Goal: Task Accomplishment & Management: Use online tool/utility

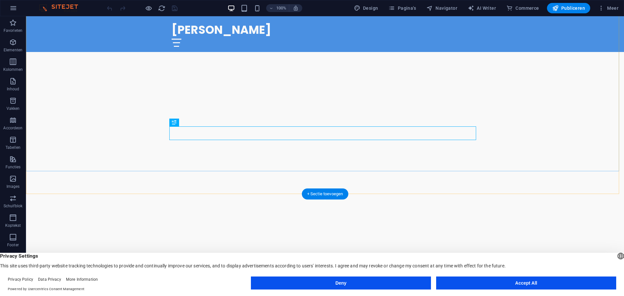
scroll to position [98, 0]
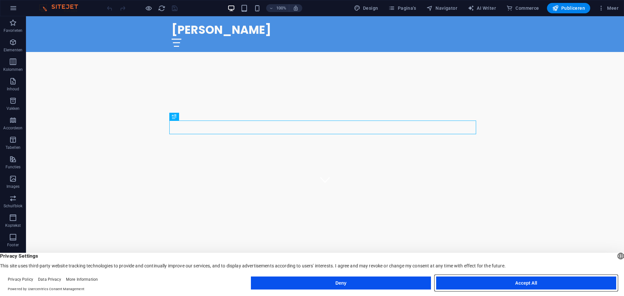
click at [493, 281] on button "Accept All" at bounding box center [526, 283] width 180 height 13
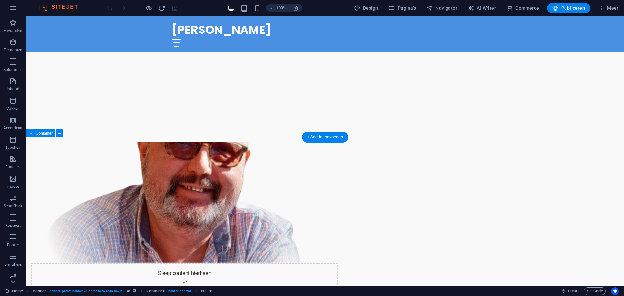
scroll to position [325, 0]
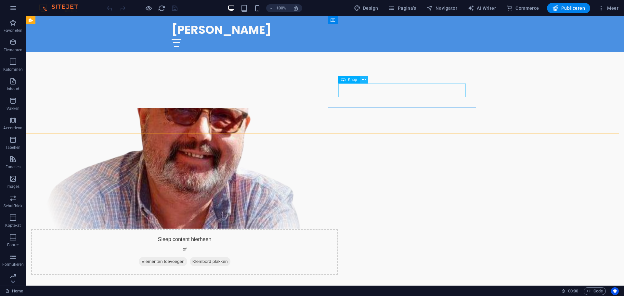
click at [366, 81] on button at bounding box center [364, 80] width 8 height 8
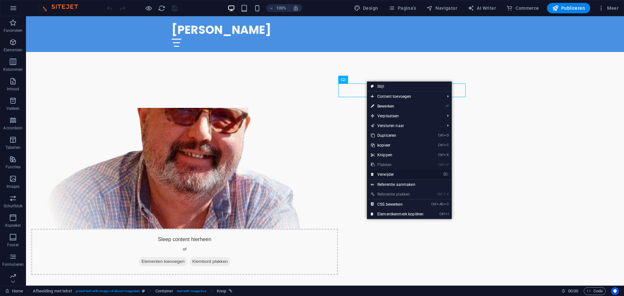
click at [397, 173] on link "⌦ Verwijder" at bounding box center [397, 175] width 60 height 10
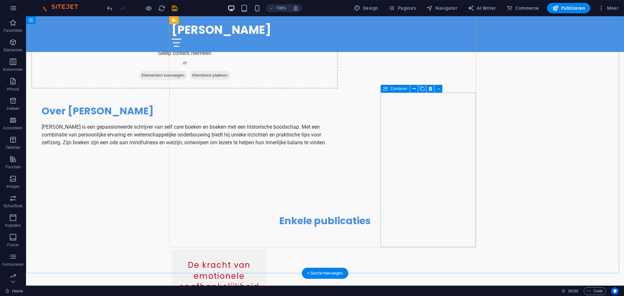
scroll to position [553, 0]
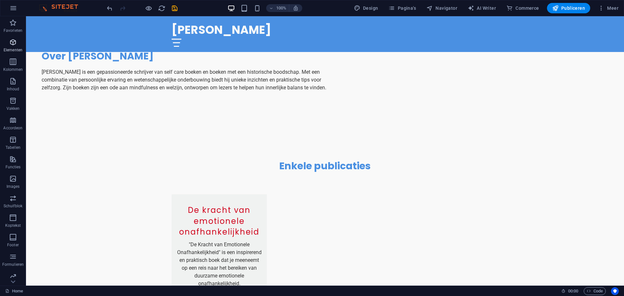
click at [14, 45] on icon "button" at bounding box center [13, 42] width 8 height 8
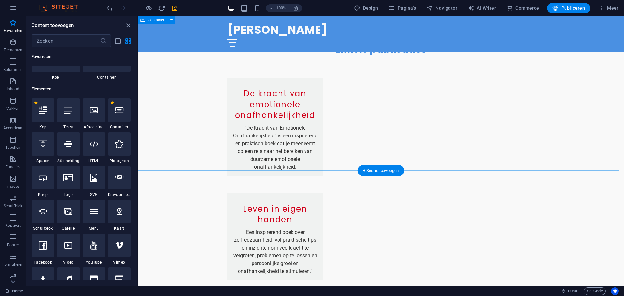
scroll to position [683, 0]
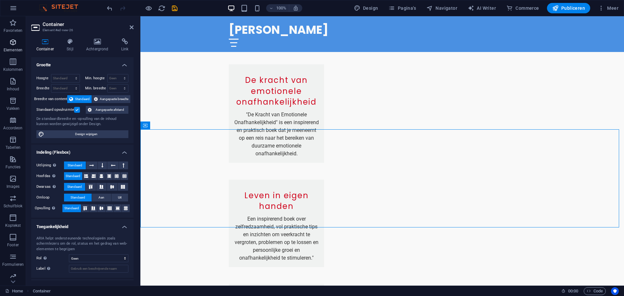
click at [15, 51] on p "Elementen" at bounding box center [13, 49] width 19 height 5
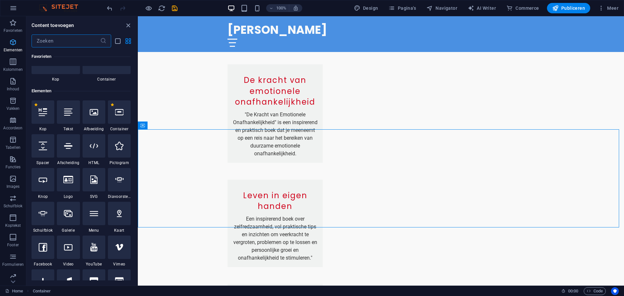
scroll to position [69, 0]
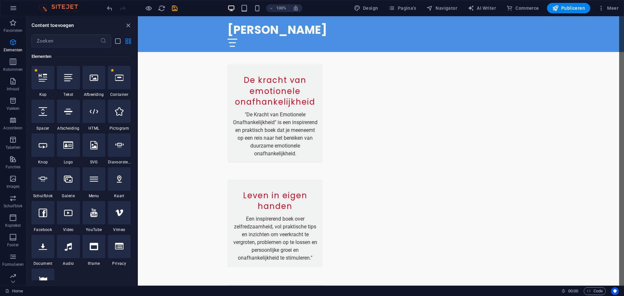
select select "ms"
select select "s"
select select "progressive"
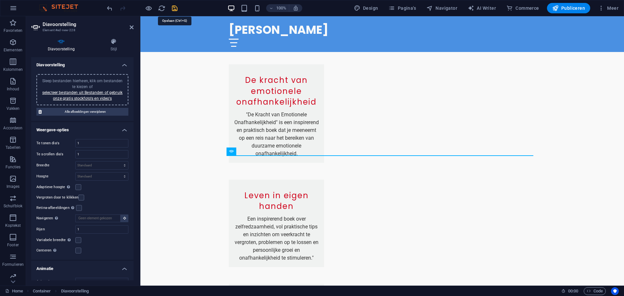
click at [175, 10] on icon "save" at bounding box center [174, 8] width 7 height 7
checkbox input "false"
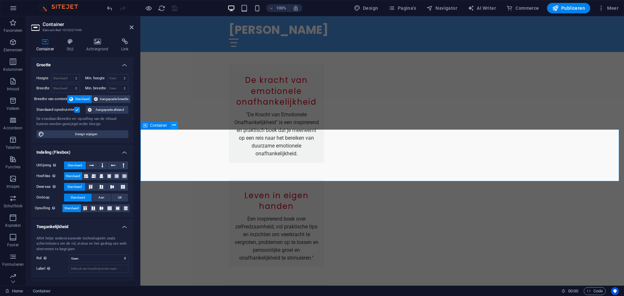
click at [171, 127] on button at bounding box center [174, 126] width 8 height 8
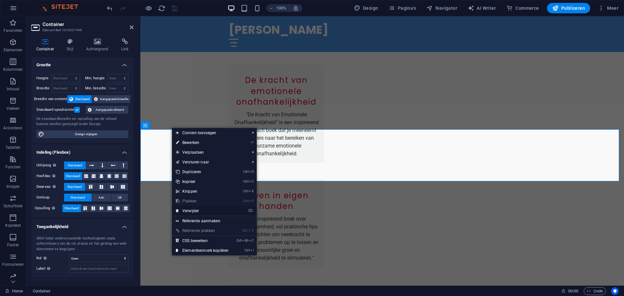
click at [210, 210] on link "⌦ Verwijder" at bounding box center [202, 211] width 60 height 10
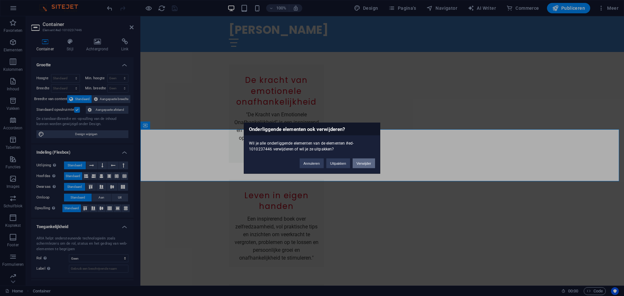
click at [356, 164] on button "Verwijder" at bounding box center [364, 163] width 22 height 10
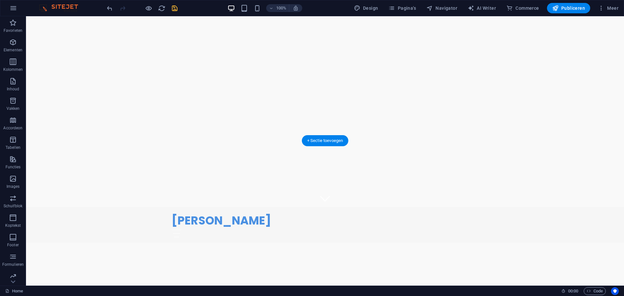
scroll to position [0, 0]
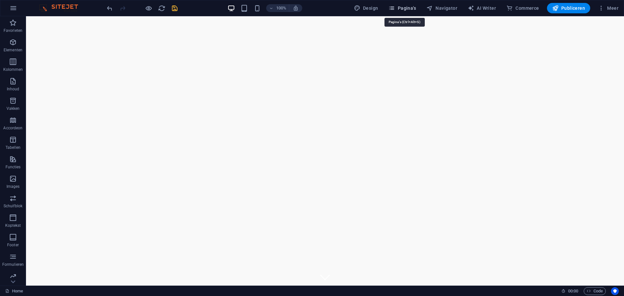
click at [403, 13] on button "Pagina's" at bounding box center [402, 8] width 33 height 10
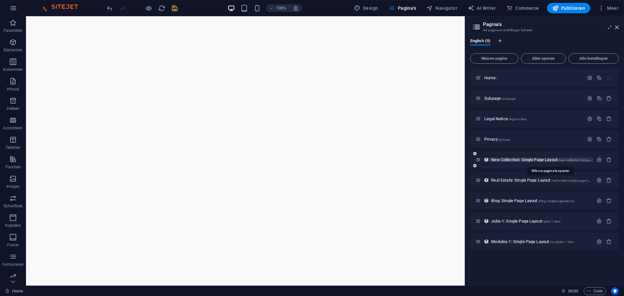
click at [541, 158] on span "New Collection: Single Page Layout /new-collection-single-page-layout" at bounding box center [550, 159] width 118 height 5
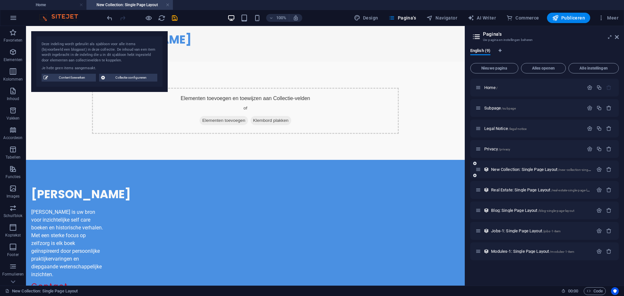
click at [480, 172] on div "New Collection: Single Page Layout /new-collection-single-page-layout" at bounding box center [534, 169] width 118 height 7
click at [499, 170] on span "New Collection: Single Page Layout /new-collection-single-page-layout" at bounding box center [550, 169] width 118 height 5
click at [608, 168] on icon "button" at bounding box center [609, 170] width 6 height 6
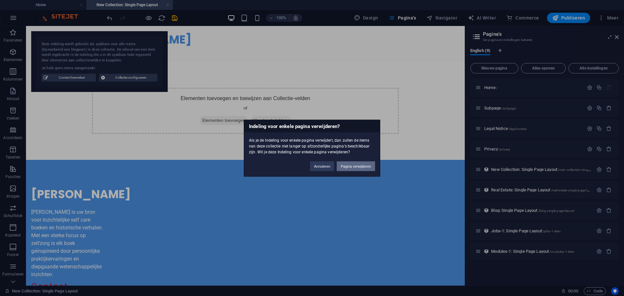
click at [357, 167] on button "Pagina verwijderen" at bounding box center [356, 166] width 38 height 10
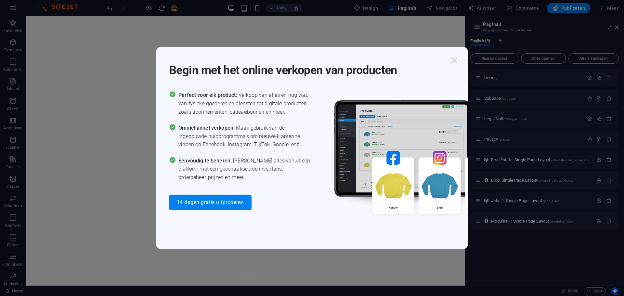
click at [454, 62] on icon "button" at bounding box center [455, 61] width 12 height 12
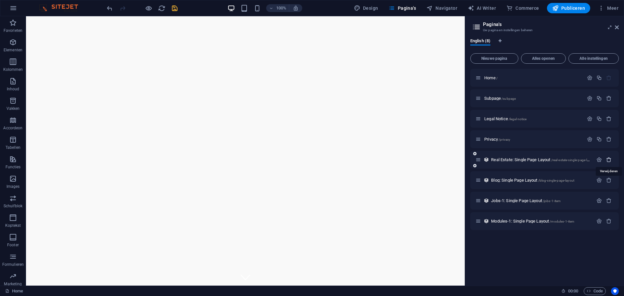
click at [610, 161] on icon "button" at bounding box center [609, 160] width 6 height 6
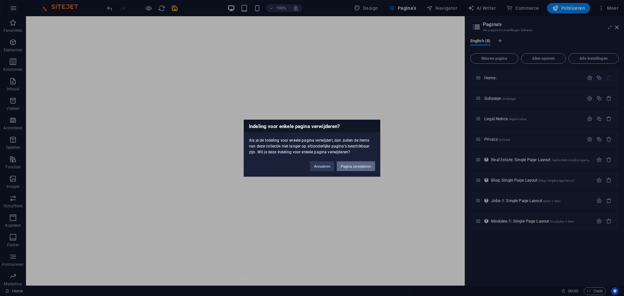
click at [346, 166] on button "Pagina verwijderen" at bounding box center [356, 166] width 38 height 10
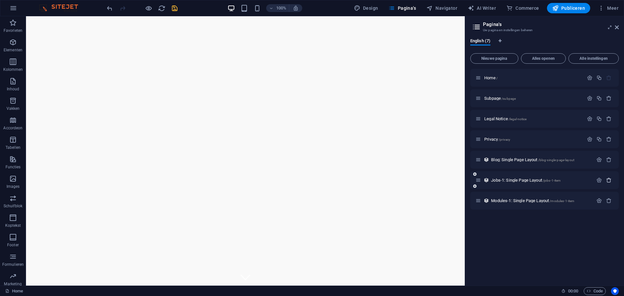
click at [606, 180] on icon "button" at bounding box center [609, 180] width 6 height 6
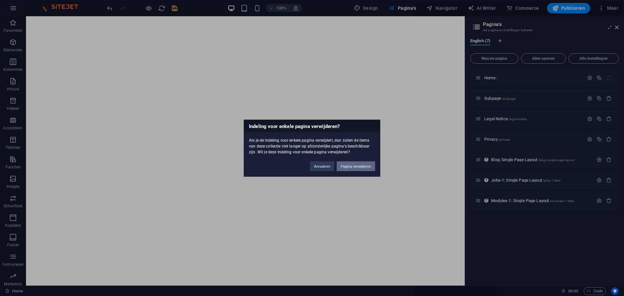
click at [361, 168] on button "Pagina verwijderen" at bounding box center [356, 166] width 38 height 10
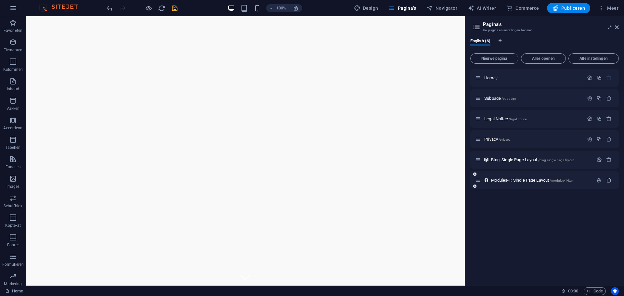
click at [611, 182] on icon "button" at bounding box center [609, 180] width 6 height 6
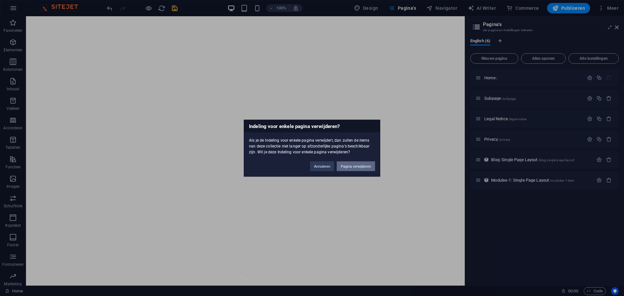
click at [357, 168] on button "Pagina verwijderen" at bounding box center [356, 166] width 38 height 10
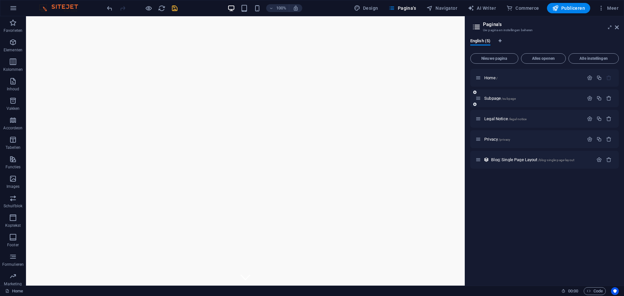
click at [511, 101] on div "Subpage /subpage" at bounding box center [529, 98] width 108 height 7
click at [498, 100] on span "Subpage /subpage" at bounding box center [500, 98] width 32 height 5
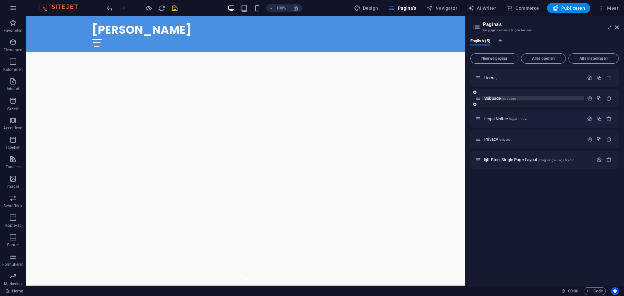
click at [498, 100] on div "Subpage /subpage" at bounding box center [544, 98] width 149 height 18
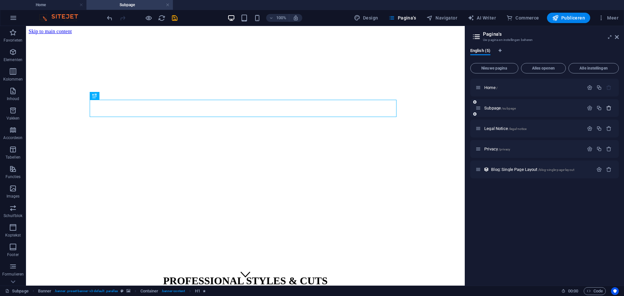
click at [608, 109] on icon "button" at bounding box center [609, 108] width 6 height 6
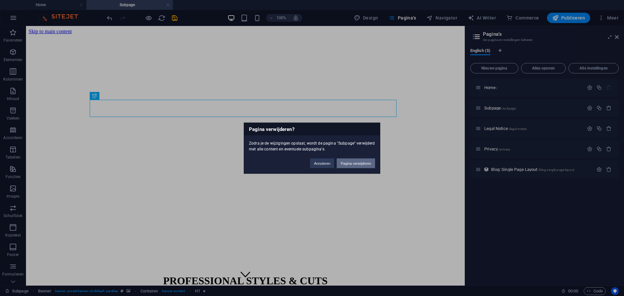
click at [348, 164] on button "Pagina verwijderen" at bounding box center [356, 163] width 38 height 10
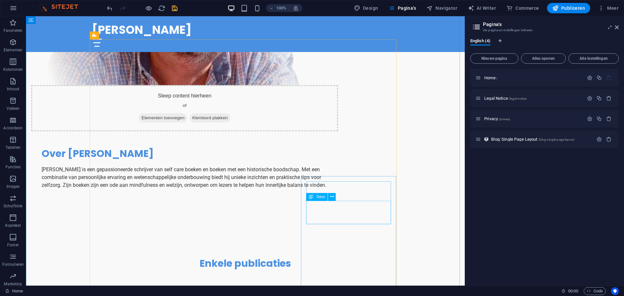
scroll to position [585, 0]
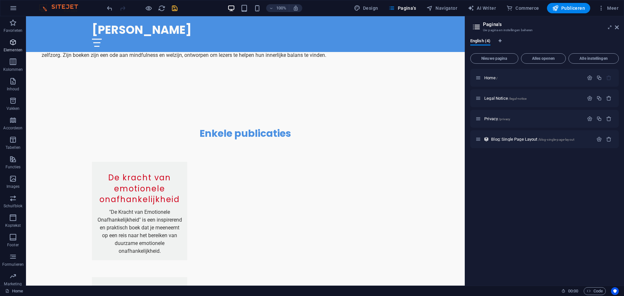
click at [11, 49] on p "Elementen" at bounding box center [13, 49] width 19 height 5
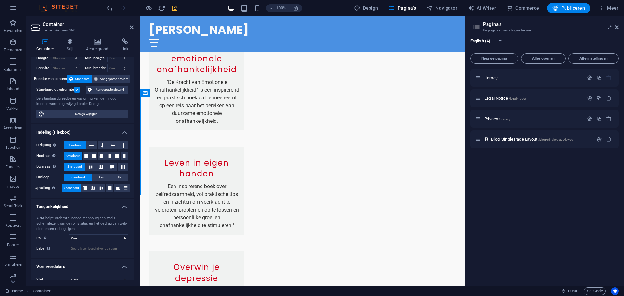
scroll to position [29, 0]
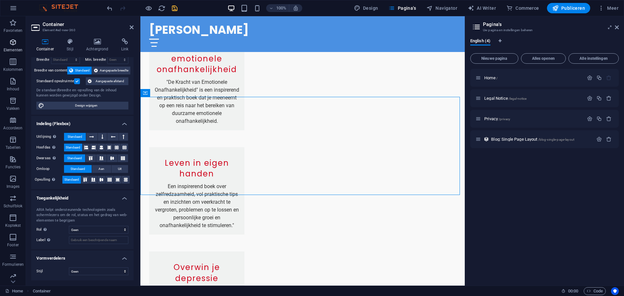
click at [15, 47] on span "Elementen" at bounding box center [13, 46] width 26 height 16
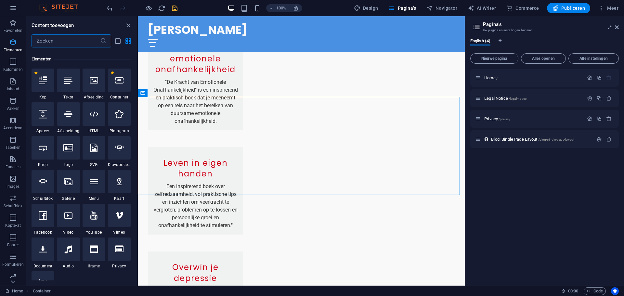
scroll to position [69, 0]
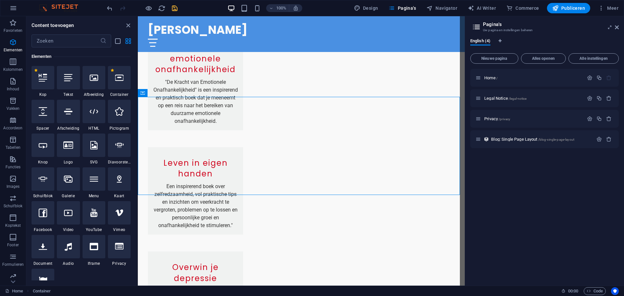
select select "ms"
select select "s"
select select "progressive"
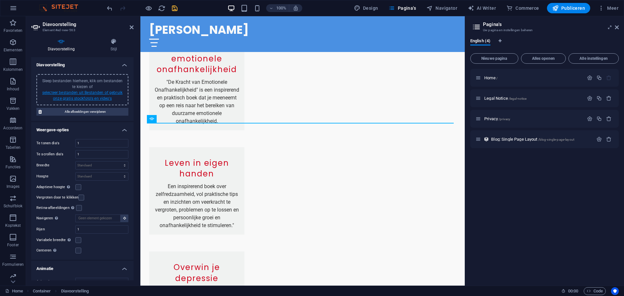
click at [80, 98] on link "selecteer bestanden uit Bestanden of gebruik onze gratis stockfoto's en video's" at bounding box center [82, 95] width 80 height 10
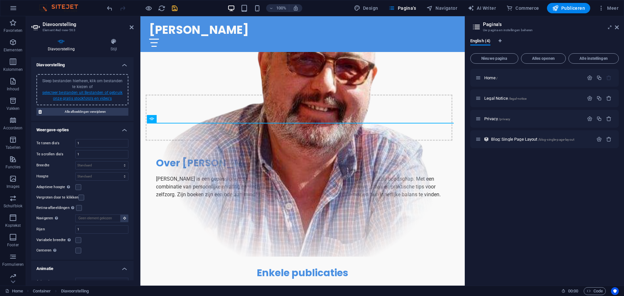
scroll to position [984, 0]
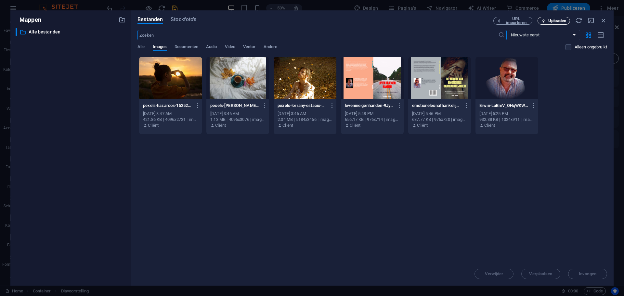
click at [563, 23] on span "Uploaden" at bounding box center [557, 21] width 18 height 4
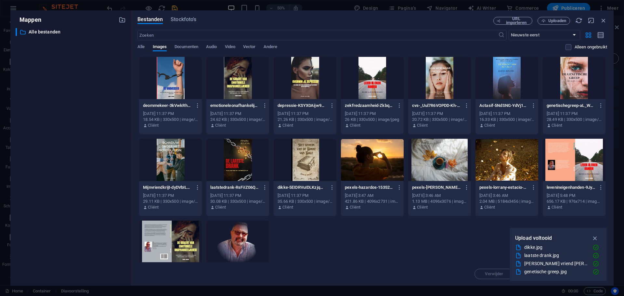
click at [165, 80] on div at bounding box center [170, 78] width 63 height 42
click at [225, 78] on div at bounding box center [237, 78] width 63 height 42
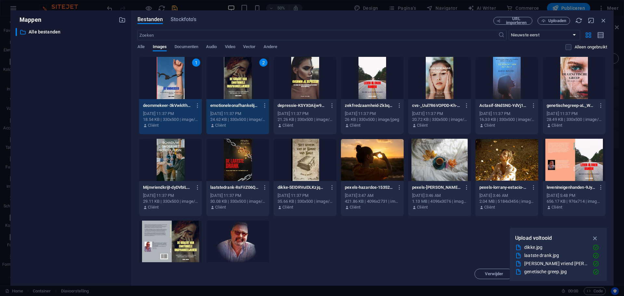
click at [293, 78] on div at bounding box center [305, 78] width 63 height 42
click at [363, 80] on div at bounding box center [372, 78] width 63 height 42
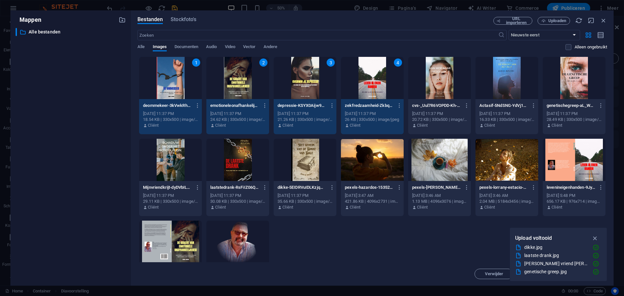
click at [452, 82] on div at bounding box center [439, 78] width 63 height 42
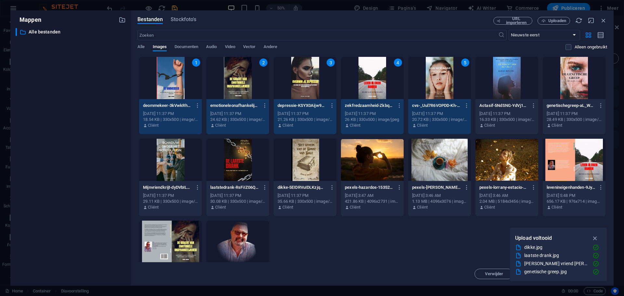
click at [492, 75] on div at bounding box center [506, 78] width 63 height 42
click at [566, 62] on div at bounding box center [574, 78] width 63 height 42
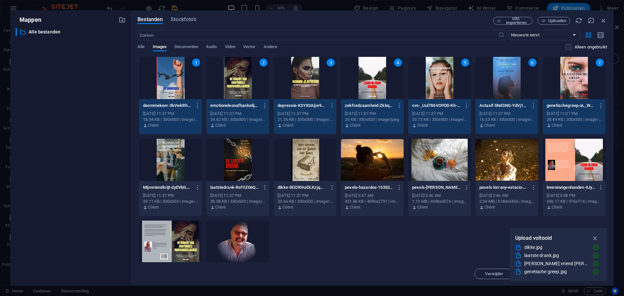
click at [192, 147] on div at bounding box center [170, 160] width 63 height 42
click at [219, 154] on div at bounding box center [237, 160] width 63 height 42
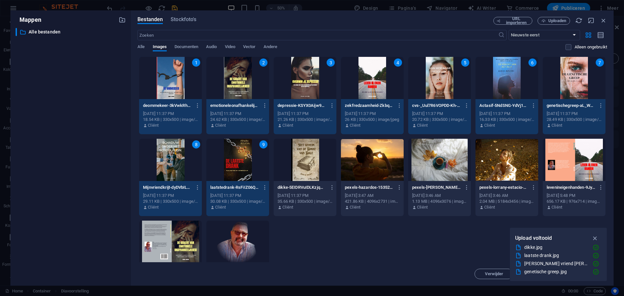
click at [301, 157] on div at bounding box center [305, 160] width 63 height 42
click at [594, 238] on icon "button" at bounding box center [595, 238] width 7 height 7
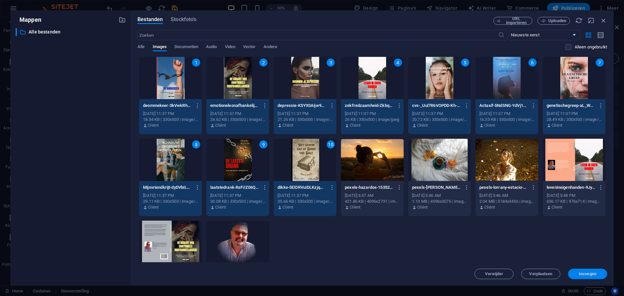
click at [581, 277] on button "Invoegen" at bounding box center [587, 274] width 39 height 10
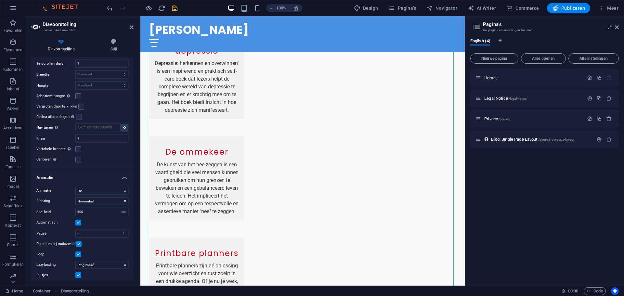
scroll to position [497, 0]
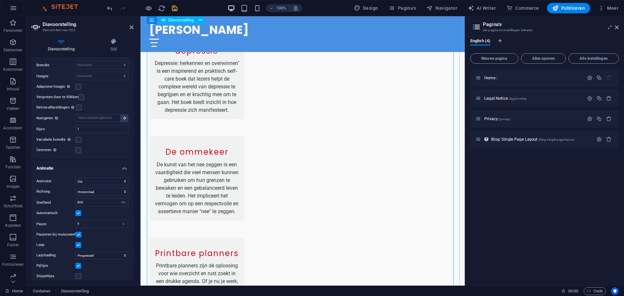
click at [116, 40] on icon at bounding box center [114, 41] width 40 height 7
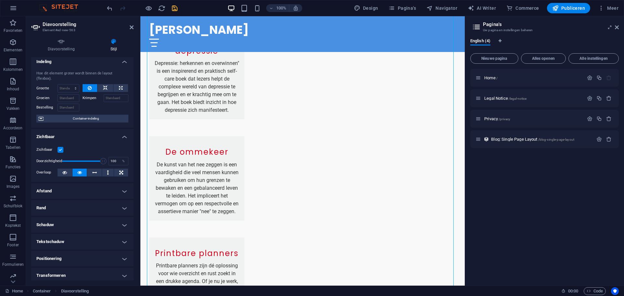
scroll to position [0, 0]
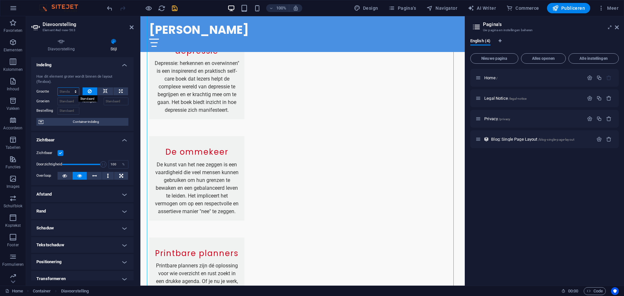
click at [75, 94] on select "Standaard auto px % 1/1 1/2 1/3 1/4 1/5 1/6 1/7 1/8 1/9 1/10" at bounding box center [68, 92] width 21 height 8
select select "1/2"
click at [69, 88] on select "Standaard auto px % 1/1 1/2 1/3 1/4 1/5 1/6 1/7 1/8 1/9 1/10" at bounding box center [68, 92] width 21 height 8
type input "50"
select select "%"
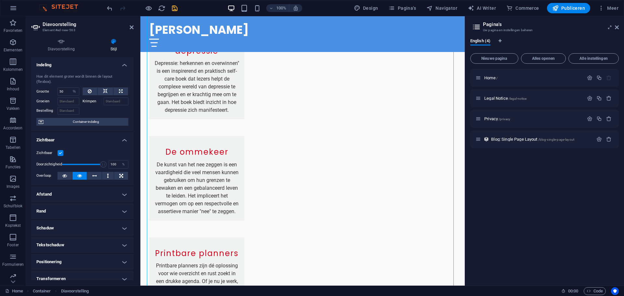
click at [71, 138] on h4 "Zichtbaar" at bounding box center [82, 138] width 102 height 12
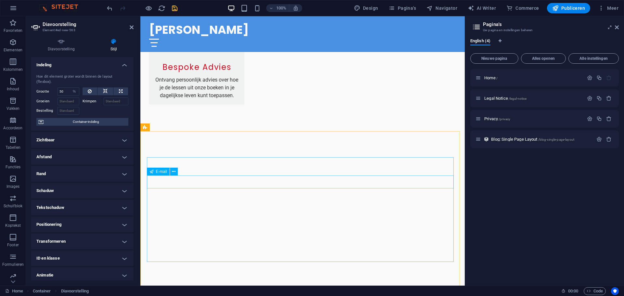
scroll to position [1333, 0]
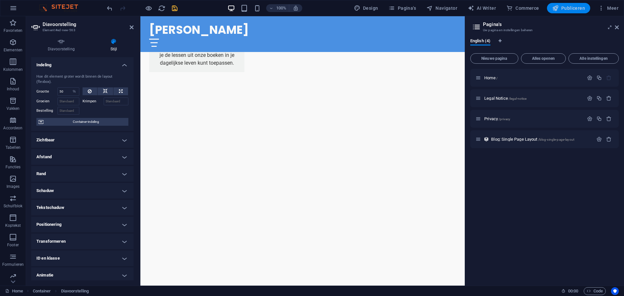
click at [565, 12] on button "Publiceren" at bounding box center [568, 8] width 43 height 10
checkbox input "false"
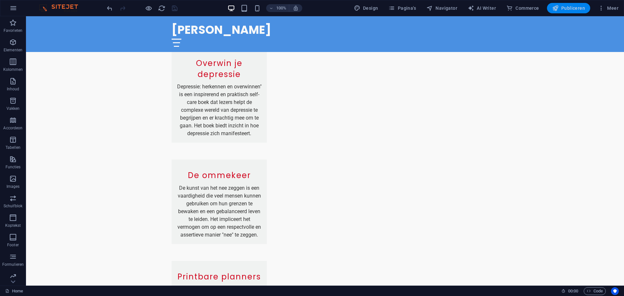
click at [565, 7] on span "Publiceren" at bounding box center [568, 8] width 33 height 7
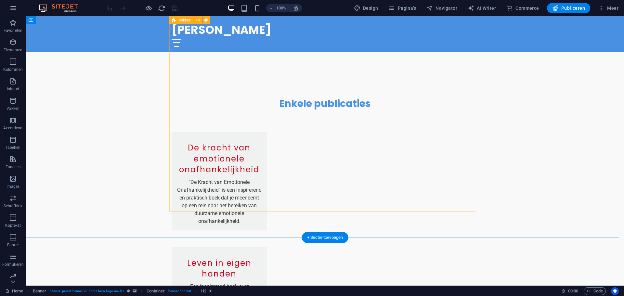
scroll to position [715, 0]
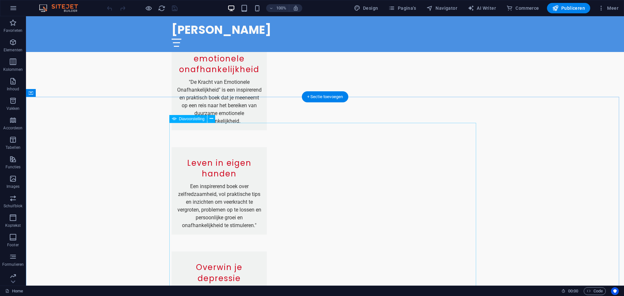
click at [212, 122] on icon at bounding box center [212, 118] width 4 height 7
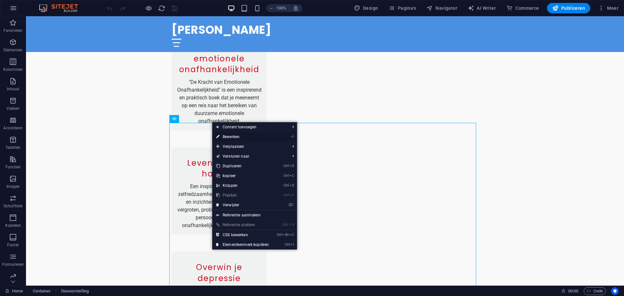
click at [238, 136] on link "⏎ Bewerken" at bounding box center [242, 137] width 60 height 10
select select "ms"
select select "s"
select select "progressive"
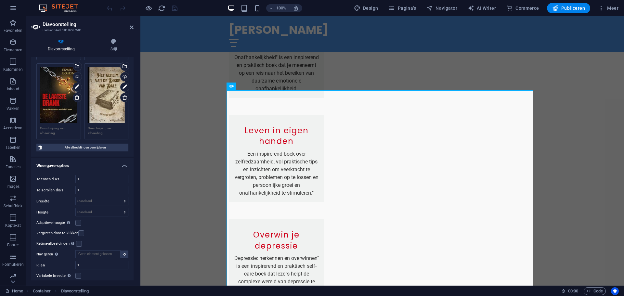
scroll to position [390, 0]
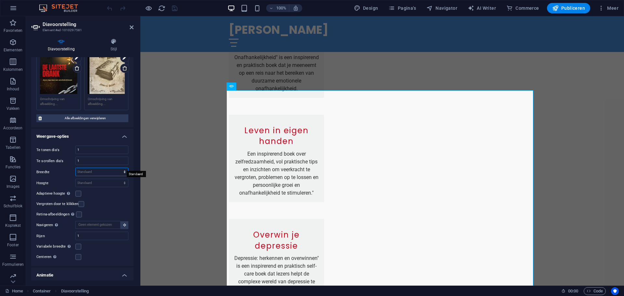
click at [124, 168] on select "Standaard px % rem em vw vh" at bounding box center [102, 172] width 52 height 8
select select "px"
click at [118, 168] on select "Standaard px % rem em vw vh" at bounding box center [102, 172] width 52 height 8
type input "0"
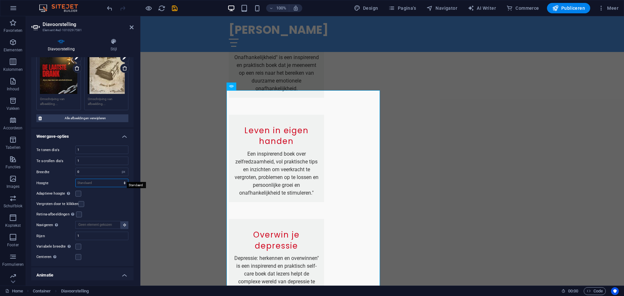
click at [123, 181] on select "Standaard px rem em vw vh" at bounding box center [102, 183] width 52 height 8
select select "px"
click at [118, 179] on select "Standaard px rem em vw vh" at bounding box center [102, 183] width 52 height 8
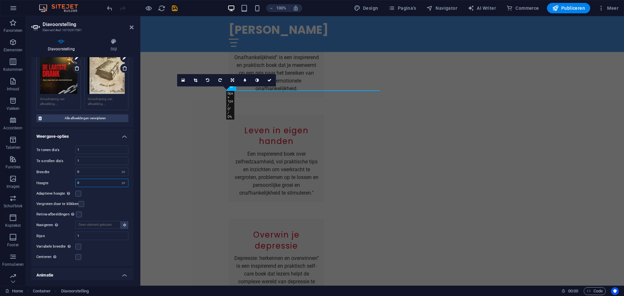
click at [116, 179] on input "0" at bounding box center [102, 183] width 52 height 8
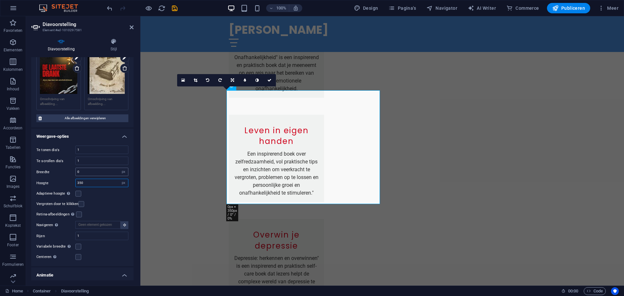
type input "350"
click at [79, 168] on input "0" at bounding box center [102, 172] width 52 height 8
type input "450"
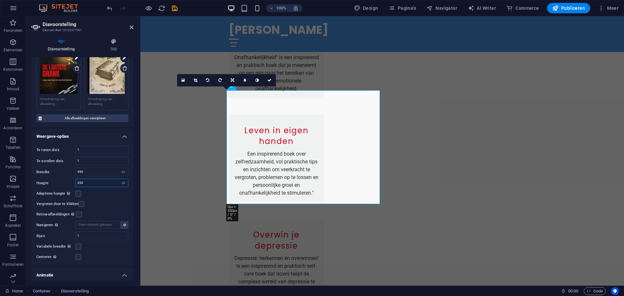
click at [92, 179] on input "350" at bounding box center [102, 183] width 52 height 8
drag, startPoint x: 88, startPoint y: 176, endPoint x: 74, endPoint y: 176, distance: 13.7
click at [74, 179] on div "Hoogte 350 Standaard px rem em vw vh" at bounding box center [82, 183] width 92 height 8
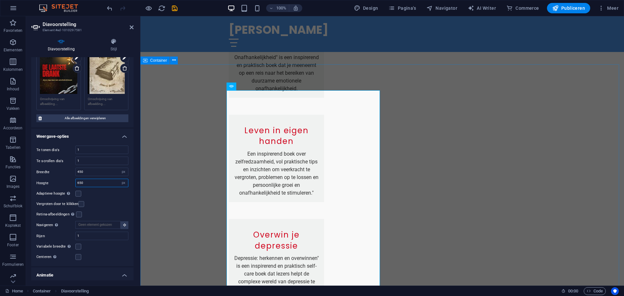
type input "650"
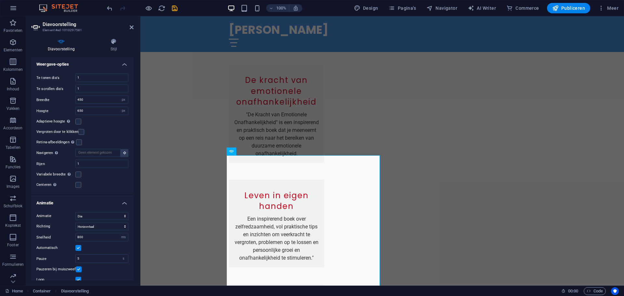
scroll to position [464, 0]
click at [177, 11] on icon "save" at bounding box center [174, 8] width 7 height 7
checkbox input "false"
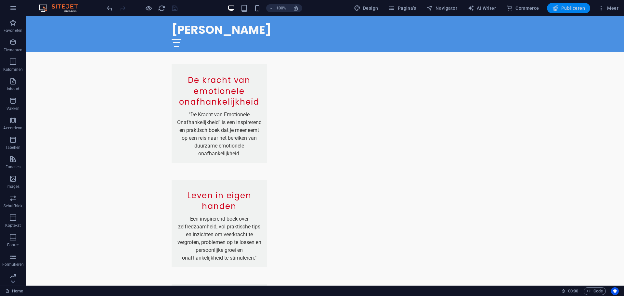
click at [572, 5] on span "Publiceren" at bounding box center [568, 8] width 33 height 7
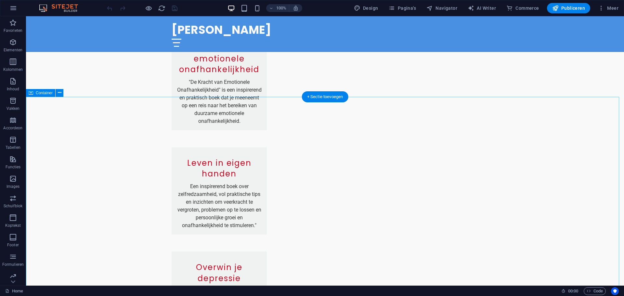
scroll to position [813, 0]
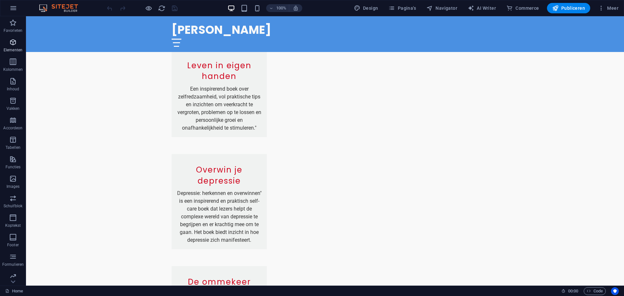
click at [16, 46] on icon "button" at bounding box center [13, 42] width 8 height 8
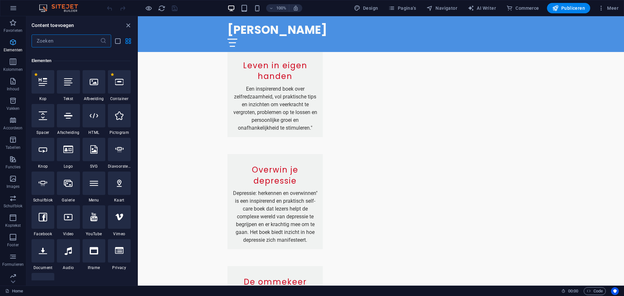
scroll to position [69, 0]
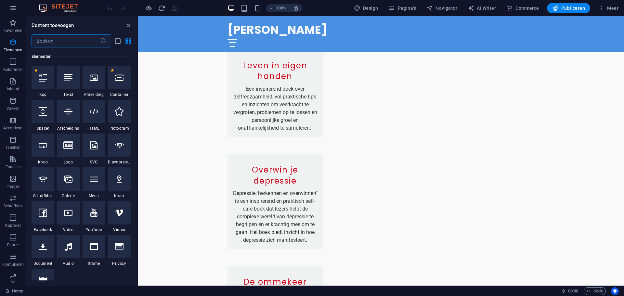
click at [36, 40] on input "text" at bounding box center [66, 40] width 69 height 13
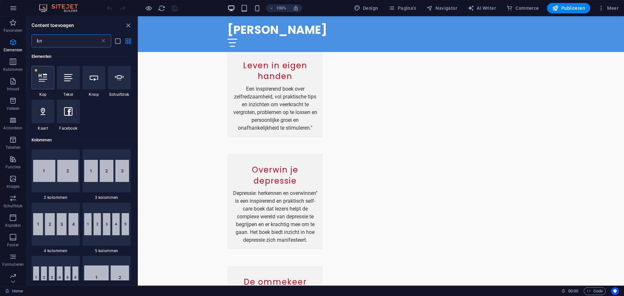
scroll to position [0, 0]
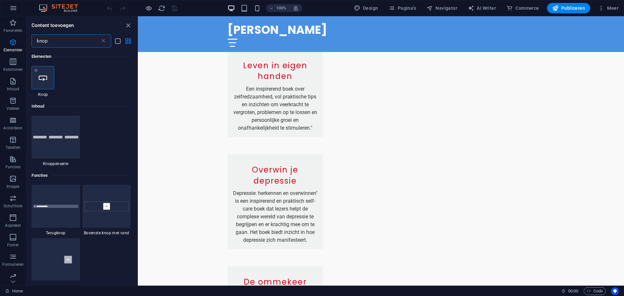
type input "knop"
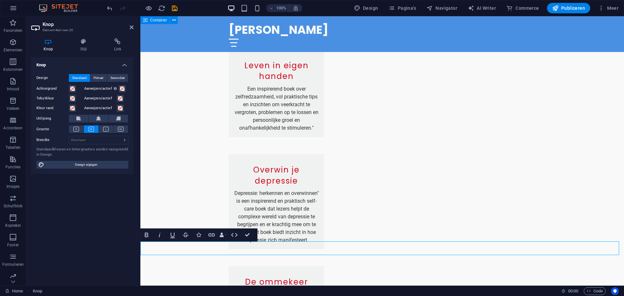
scroll to position [943, 0]
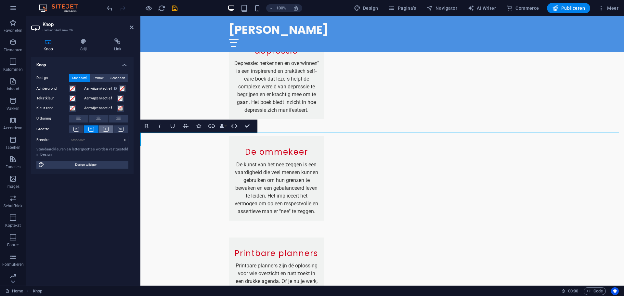
click at [109, 130] on icon at bounding box center [106, 129] width 6 height 5
click at [100, 75] on span "Primair" at bounding box center [99, 78] width 10 height 8
click at [122, 78] on span "Secondair" at bounding box center [118, 78] width 14 height 8
click at [76, 79] on span "Standaard" at bounding box center [79, 78] width 15 height 8
click at [94, 140] on select "Standaard px rem % em vh vw" at bounding box center [98, 140] width 59 height 8
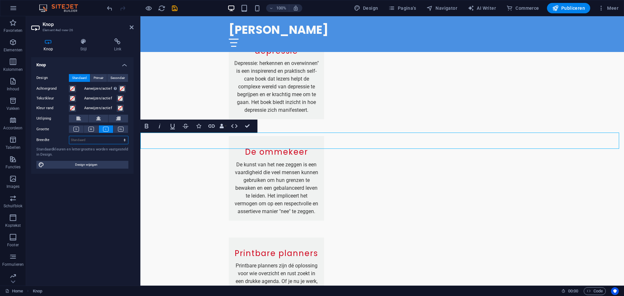
click at [94, 140] on select "Standaard px rem % em vh vw" at bounding box center [98, 140] width 59 height 8
click at [119, 45] on h4 "Link" at bounding box center [118, 45] width 32 height 14
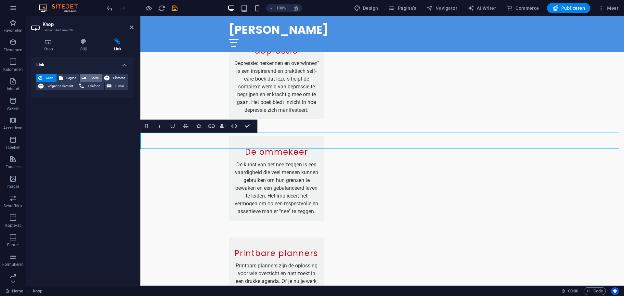
click at [84, 78] on icon at bounding box center [84, 78] width 5 height 8
select select "blank"
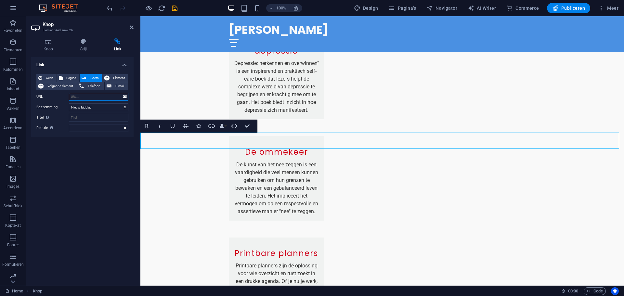
paste input "https://www.bravenewbooks.nl/site/?r=userwebsite/index&id=eboudin/"
type input "https://www.bravenewbooks.nl/site/?r=userwebsite/index&id=eboudin/"
click at [85, 115] on input "Titel Aanvullende linkomschrijving, mag niet gelijk zijn aan de linktekst. De t…" at bounding box center [98, 118] width 59 height 8
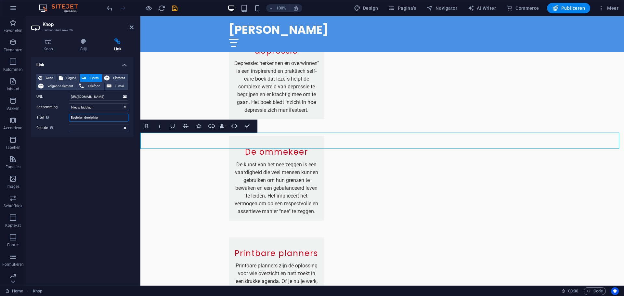
type input "Bestellen doe je hier"
click at [105, 157] on div "Link Geen Pagina Extern Element Volgende element Telefoon E-mail Pagina Home Le…" at bounding box center [82, 168] width 102 height 223
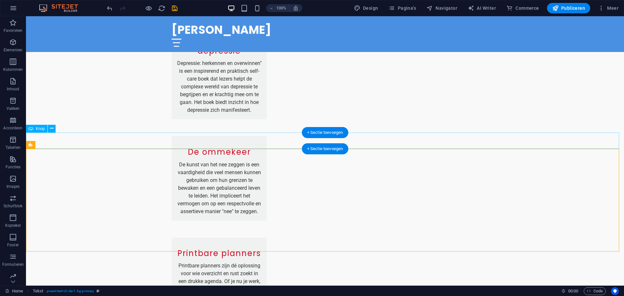
drag, startPoint x: 64, startPoint y: 142, endPoint x: 239, endPoint y: 142, distance: 174.9
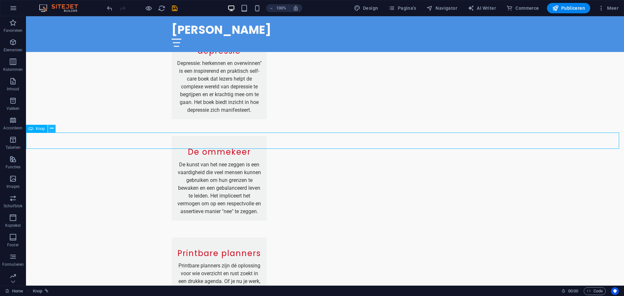
click at [50, 129] on icon at bounding box center [52, 128] width 4 height 7
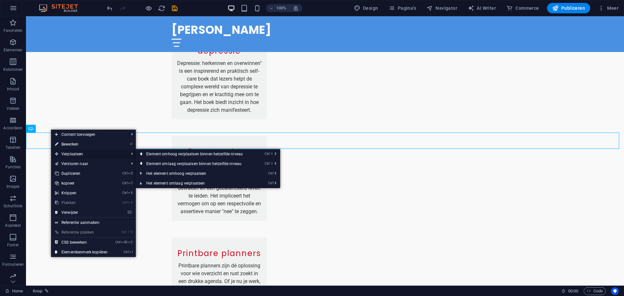
click at [62, 153] on span "Verplaatsen" at bounding box center [88, 154] width 75 height 10
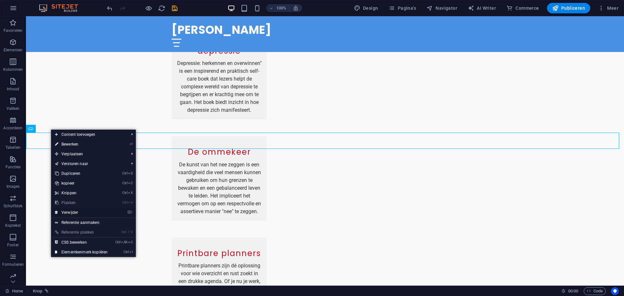
click at [84, 214] on link "⌦ Verwijder" at bounding box center [81, 213] width 60 height 10
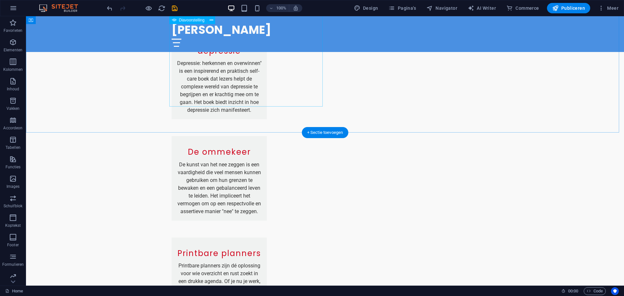
click at [18, 44] on span "Elementen" at bounding box center [13, 46] width 26 height 16
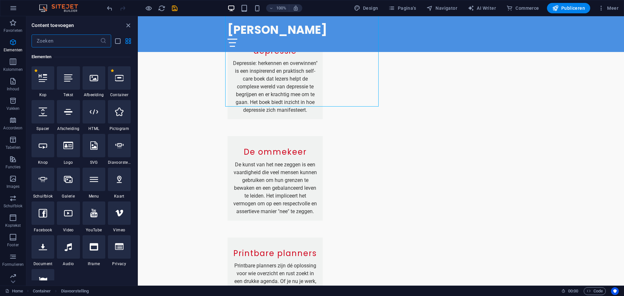
scroll to position [69, 0]
click at [128, 86] on div at bounding box center [119, 77] width 23 height 23
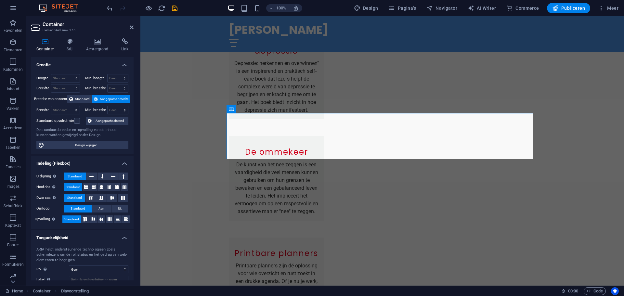
scroll to position [710, 0]
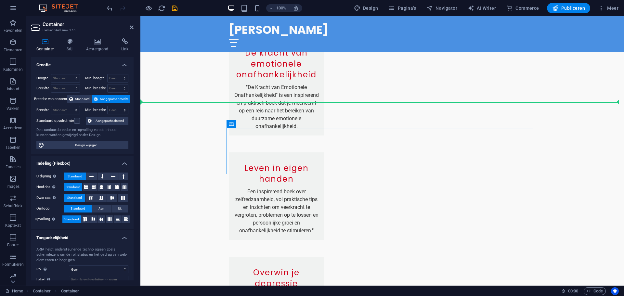
drag, startPoint x: 377, startPoint y: 134, endPoint x: 383, endPoint y: 237, distance: 102.9
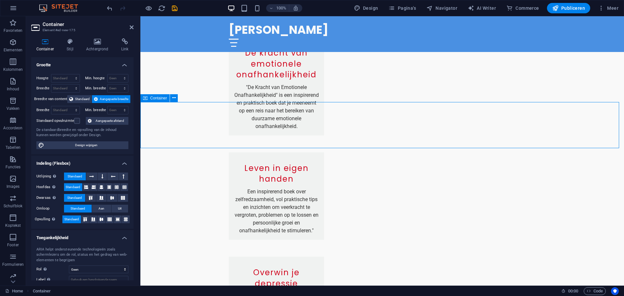
drag, startPoint x: 434, startPoint y: 108, endPoint x: 434, endPoint y: 126, distance: 18.5
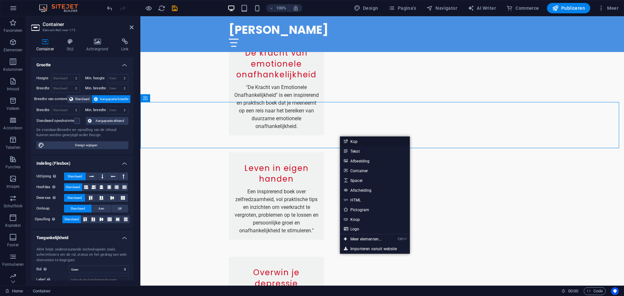
click at [355, 145] on link "Kop" at bounding box center [375, 142] width 70 height 10
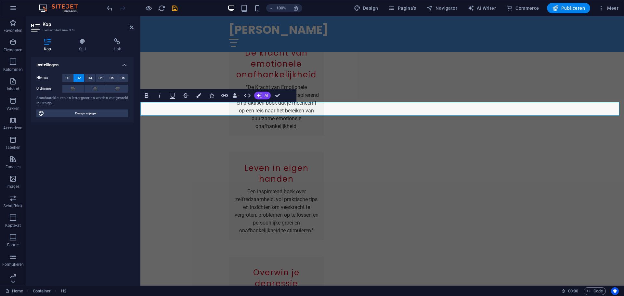
click at [92, 90] on button at bounding box center [96, 89] width 22 height 8
click at [118, 47] on h4 "Link" at bounding box center [117, 45] width 33 height 14
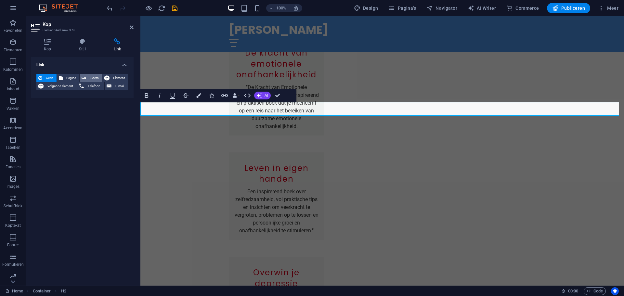
click at [87, 77] on button "Extern" at bounding box center [91, 78] width 22 height 8
select select "blank"
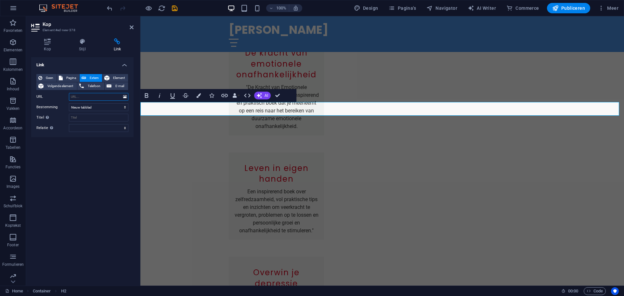
click at [80, 99] on input "URL" at bounding box center [98, 97] width 59 height 8
paste input "https://www.bravenewbooks.nl/site/?r=userwebsite/index&id=eboudin/"
type input "https://www.bravenewbooks.nl/site/?r=userwebsite/index&id=eboudin/"
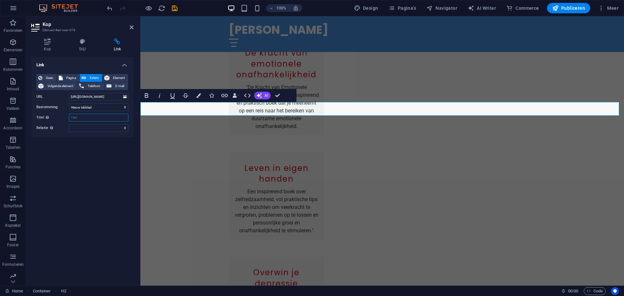
click at [92, 120] on input "Titel Aanvullende linkomschrijving, mag niet gelijk zijn aan de linktekst. De t…" at bounding box center [98, 118] width 59 height 8
type input "De volledige lijsrt"
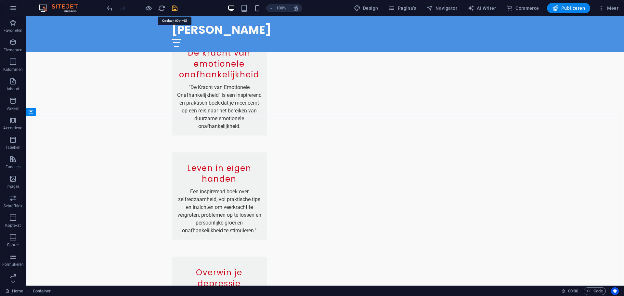
click at [176, 8] on icon "save" at bounding box center [174, 8] width 7 height 7
checkbox input "false"
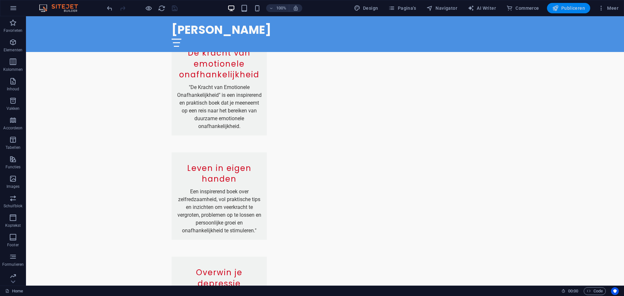
click at [581, 11] on button "Publiceren" at bounding box center [568, 8] width 43 height 10
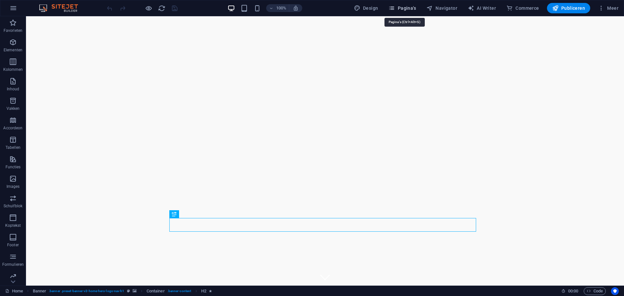
click at [407, 11] on span "Pagina's" at bounding box center [402, 8] width 28 height 7
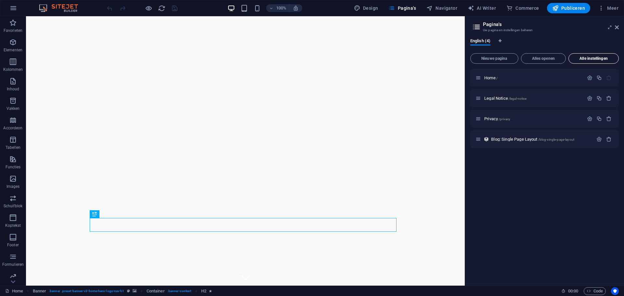
click at [596, 62] on button "Alle instellingen" at bounding box center [593, 58] width 50 height 10
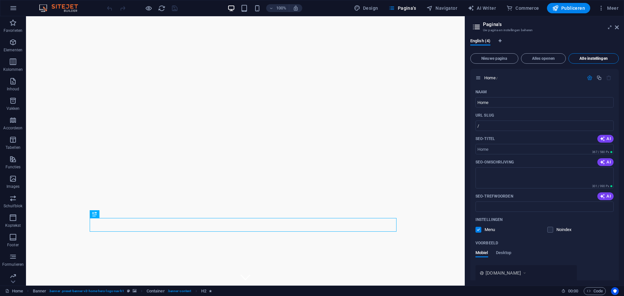
scroll to position [688, 0]
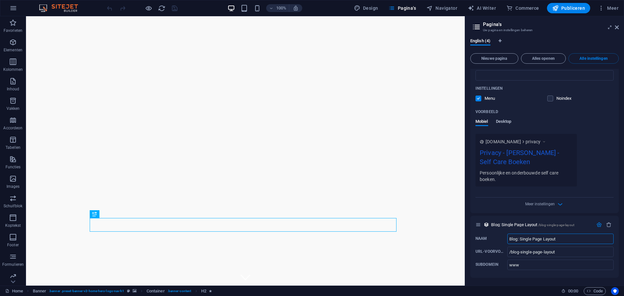
click at [504, 122] on span "Desktop" at bounding box center [504, 122] width 16 height 9
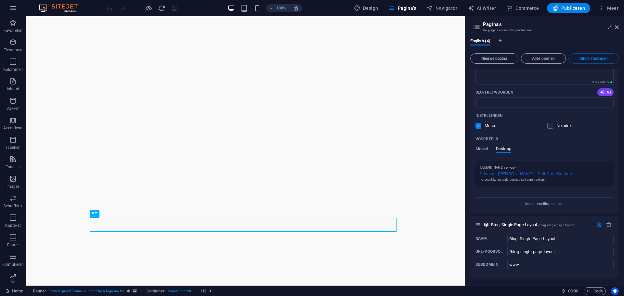
scroll to position [661, 0]
click at [558, 202] on icon "button" at bounding box center [559, 203] width 7 height 7
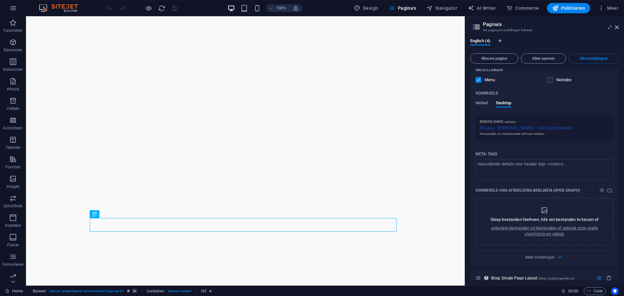
scroll to position [726, 0]
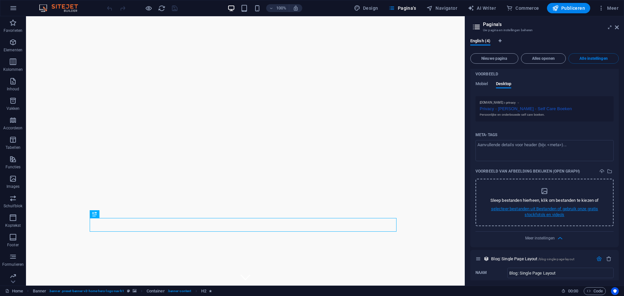
click at [553, 217] on p "selecteer bestanden uit Bestanden of gebruik onze gratis stockfoto's en video's" at bounding box center [544, 212] width 121 height 12
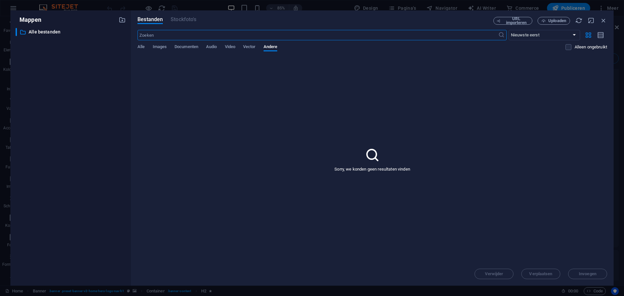
click at [160, 51] on div "Alle Images Documenten Audio Video Vector Andere" at bounding box center [351, 50] width 428 height 12
click at [160, 48] on span "Images" at bounding box center [160, 47] width 14 height 9
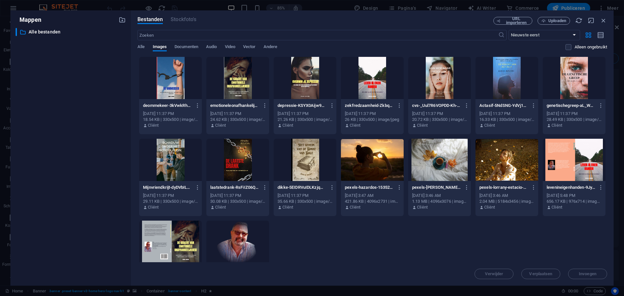
click at [240, 161] on div at bounding box center [237, 160] width 63 height 42
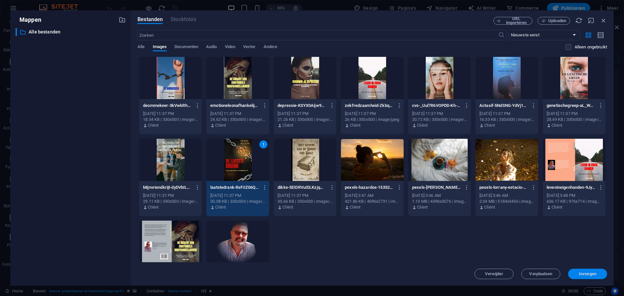
click at [601, 273] on span "Invoegen" at bounding box center [588, 274] width 34 height 4
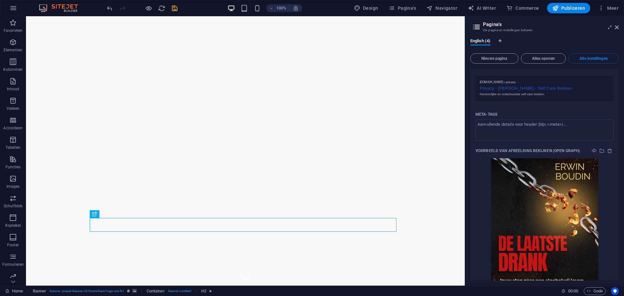
scroll to position [777, 0]
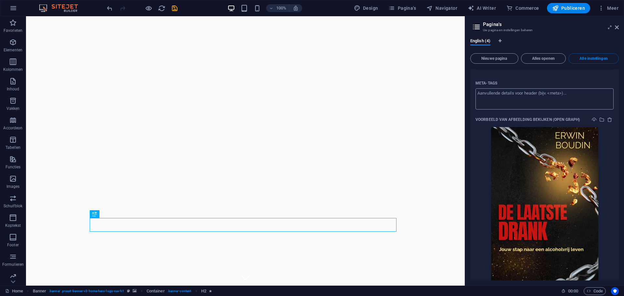
click at [502, 102] on textarea "Meta-tags ​" at bounding box center [544, 98] width 138 height 21
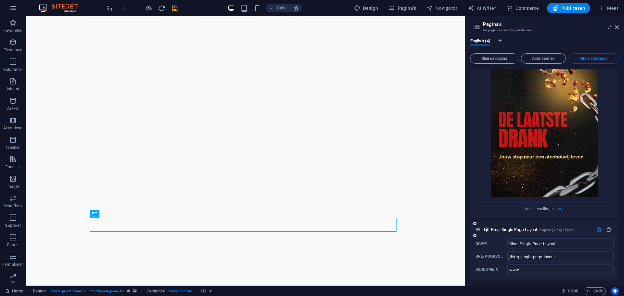
scroll to position [875, 0]
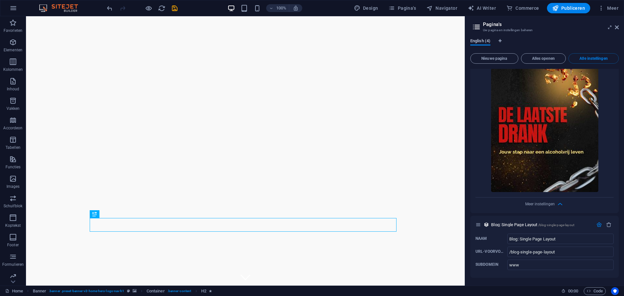
click at [486, 39] on span "English (4)" at bounding box center [480, 41] width 20 height 9
click at [610, 10] on span "Meer" at bounding box center [608, 8] width 20 height 7
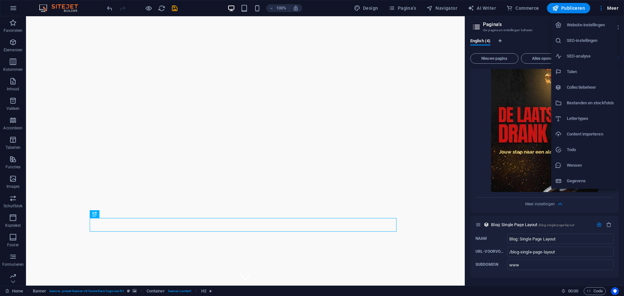
click at [596, 27] on h6 "Website-instellingen" at bounding box center [590, 25] width 47 height 8
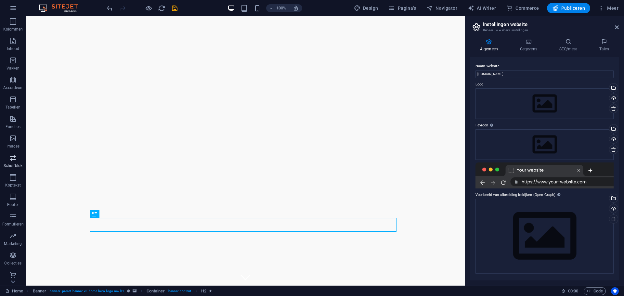
scroll to position [43, 0]
click at [18, 234] on span "Marketing" at bounding box center [13, 238] width 26 height 16
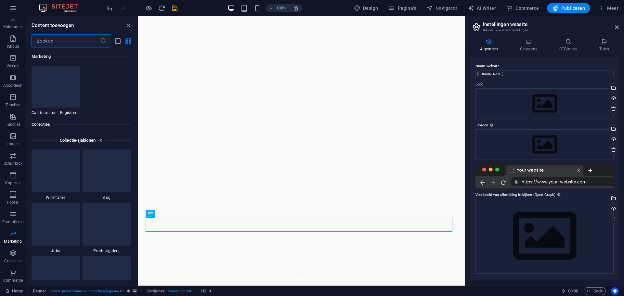
scroll to position [5782, 0]
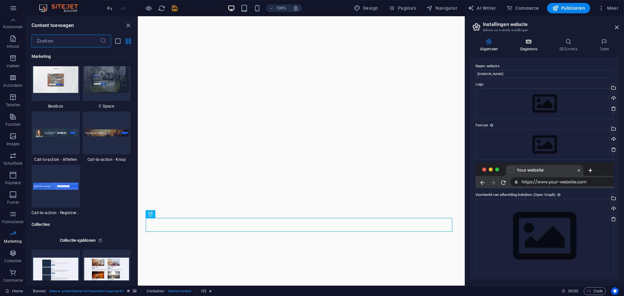
click at [524, 44] on icon at bounding box center [528, 41] width 37 height 7
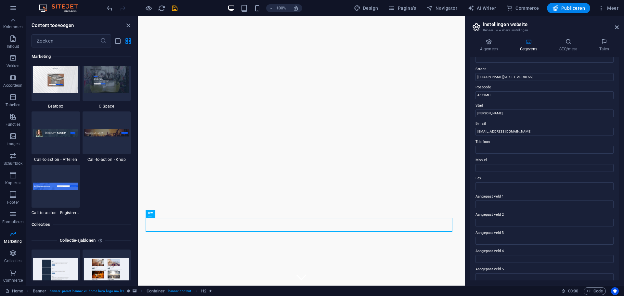
scroll to position [89, 0]
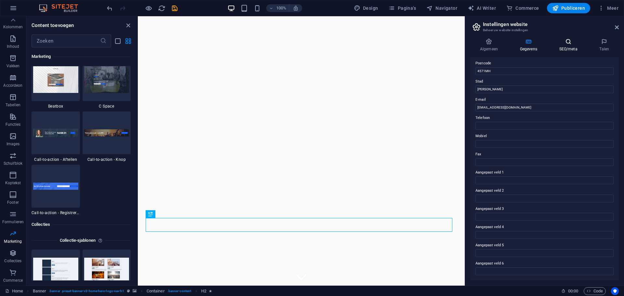
click at [572, 44] on icon at bounding box center [569, 41] width 38 height 7
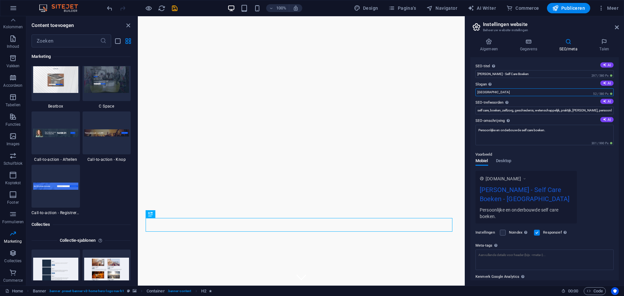
click at [524, 93] on input "Berlin" at bounding box center [544, 92] width 138 height 8
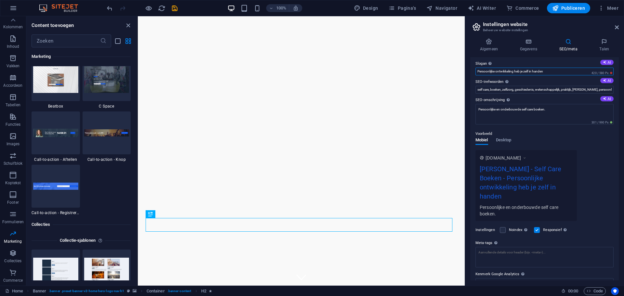
scroll to position [0, 0]
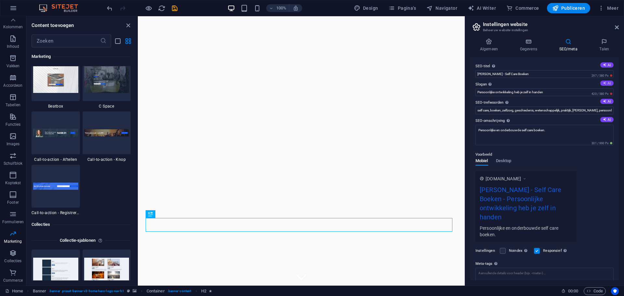
click at [607, 85] on button "AI" at bounding box center [606, 83] width 13 height 5
type input "Rediscover Balance: Your Daily Self-Care Journey"
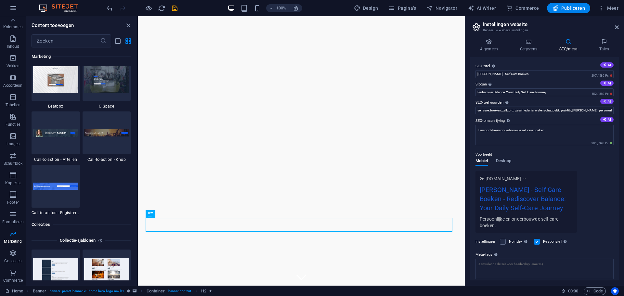
click at [605, 102] on icon at bounding box center [605, 101] width 4 height 4
type input "self care books, emotional independence, mindfulness and wellness, printables f…"
click at [609, 117] on button "AI" at bounding box center [606, 119] width 13 height 5
type textarea "Discover self-care with Erwin Boudins insightful books, offering practical tips…"
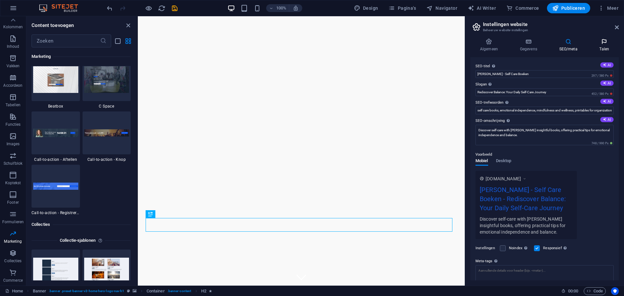
click at [606, 43] on icon at bounding box center [604, 41] width 29 height 7
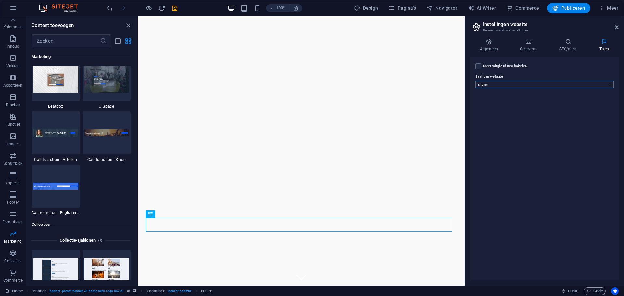
click at [571, 85] on select "Abkhazian Afar Afrikaans Akan Albanese Amharic Arabisch Aragonese Armenian Assa…" at bounding box center [544, 85] width 138 height 8
click at [486, 65] on label "Meertaligheid inschakelen Om meertaligheid uit te schakelen, verwijder je alle …" at bounding box center [505, 66] width 44 height 8
click at [0, 0] on input "Meertaligheid inschakelen Om meertaligheid uit te schakelen, verwijder je alle …" at bounding box center [0, 0] width 0 height 0
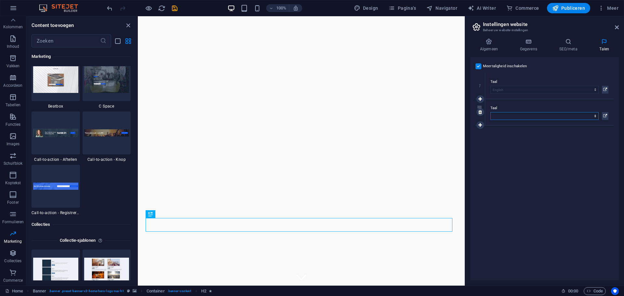
click at [514, 114] on select "Abkhazian Afar Afrikaans Akan Albanese Amharic Arabisch Aragonese Armenian Assa…" at bounding box center [544, 116] width 108 height 8
select select "111"
click at [514, 114] on select "Abkhazian Afar Afrikaans Akan Albanese Amharic Arabisch Aragonese Armenian Assa…" at bounding box center [544, 116] width 108 height 8
click at [576, 147] on div "Meertaligheid inschakelen Om meertaligheid uit te schakelen, verwijder je alle …" at bounding box center [544, 168] width 149 height 223
click at [174, 10] on icon "save" at bounding box center [174, 8] width 7 height 7
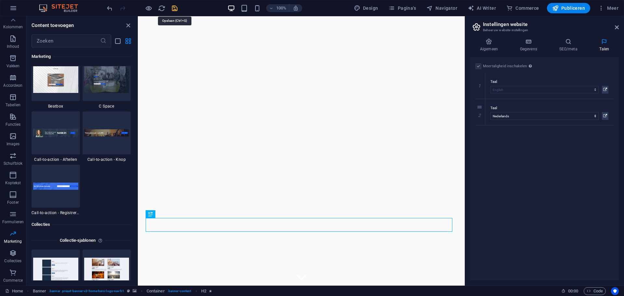
checkbox input "false"
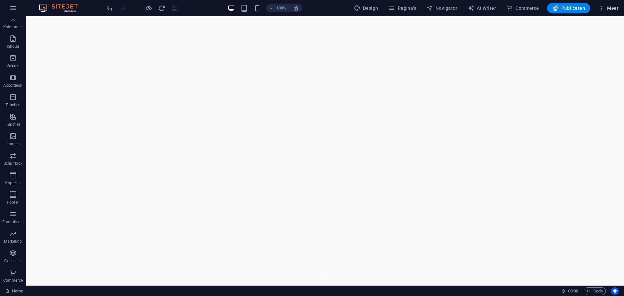
click at [610, 10] on span "Meer" at bounding box center [608, 8] width 20 height 7
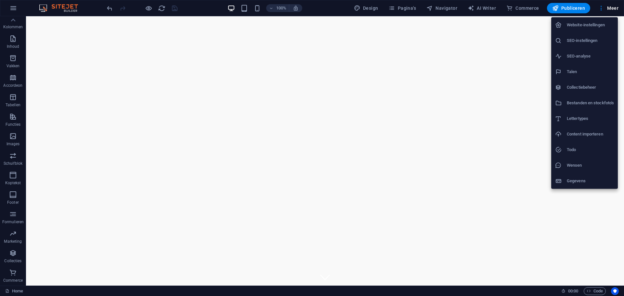
click at [596, 30] on li "Website-instellingen" at bounding box center [584, 25] width 67 height 16
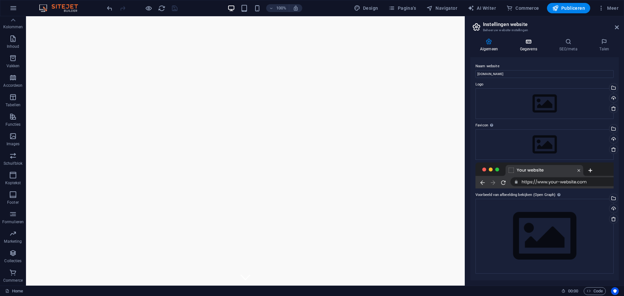
click at [530, 43] on icon at bounding box center [528, 41] width 37 height 7
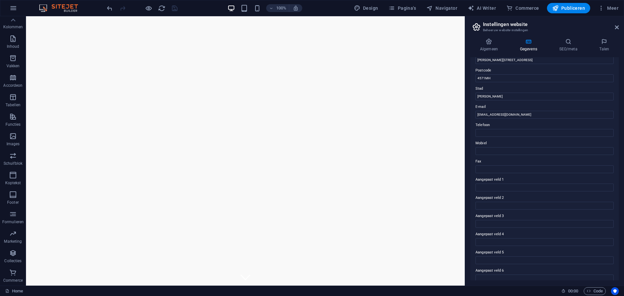
scroll to position [89, 0]
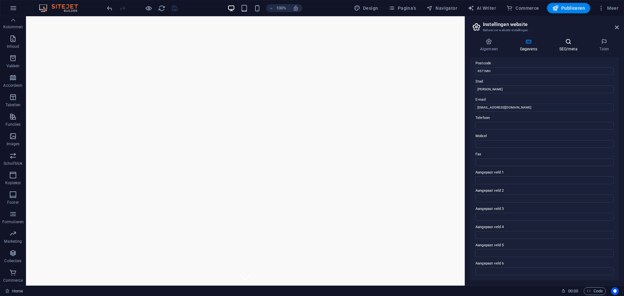
click at [574, 41] on icon at bounding box center [569, 41] width 38 height 7
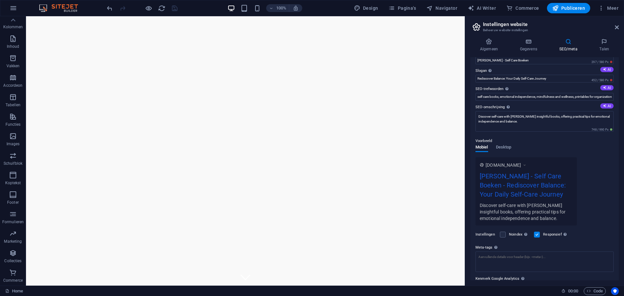
scroll to position [0, 0]
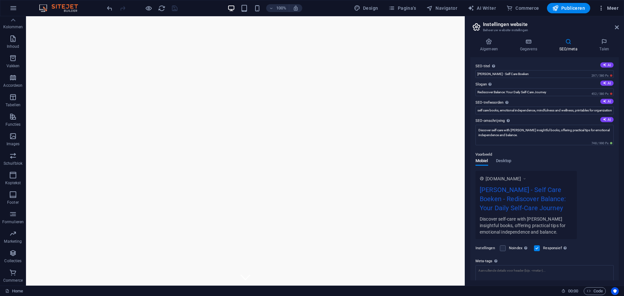
click at [616, 10] on span "Meer" at bounding box center [608, 8] width 20 height 7
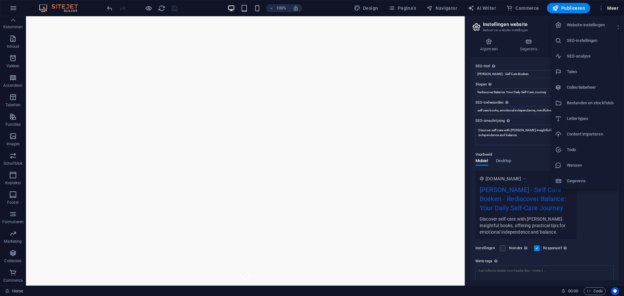
click at [573, 184] on h6 "Gegevens" at bounding box center [590, 181] width 47 height 8
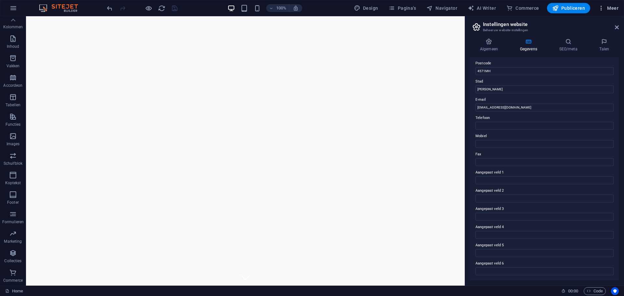
click at [614, 13] on button "Meer" at bounding box center [608, 8] width 26 height 10
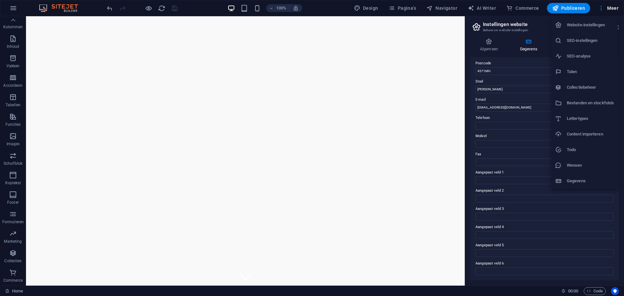
click at [586, 166] on h6 "Wensen" at bounding box center [590, 166] width 47 height 8
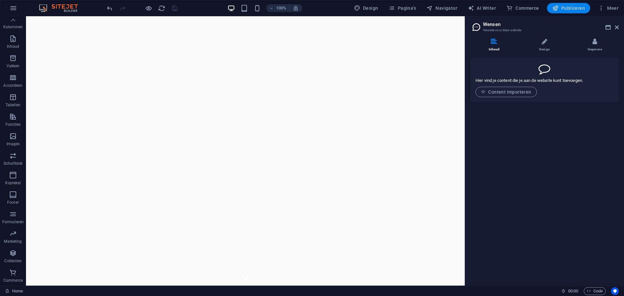
click at [562, 7] on span "Publiceren" at bounding box center [568, 8] width 33 height 7
